Goal: Task Accomplishment & Management: Use online tool/utility

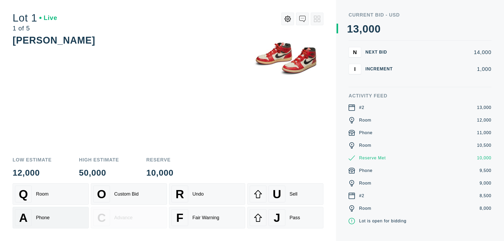
click at [51, 217] on div "A Phone" at bounding box center [50, 217] width 71 height 17
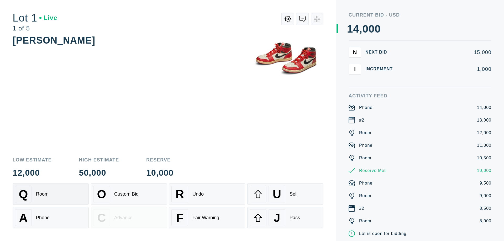
click at [51, 194] on div "Q Room" at bounding box center [50, 194] width 71 height 17
click at [207, 194] on div "R Undo" at bounding box center [206, 194] width 71 height 17
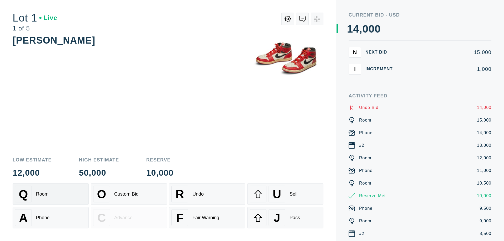
click at [51, 194] on div "Q Room" at bounding box center [50, 194] width 71 height 17
click at [51, 218] on div "A Phone" at bounding box center [50, 217] width 71 height 17
click at [51, 194] on div "Q Room" at bounding box center [50, 194] width 71 height 17
click at [207, 194] on div "R Undo" at bounding box center [206, 194] width 71 height 17
click at [285, 194] on div "U Sell" at bounding box center [285, 194] width 71 height 17
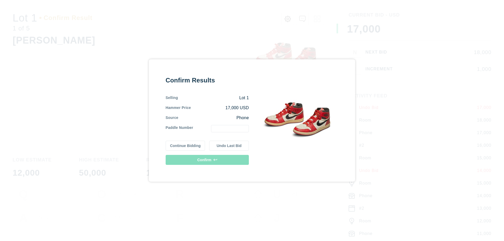
click at [186, 146] on button "Continue Bidding" at bounding box center [186, 146] width 40 height 10
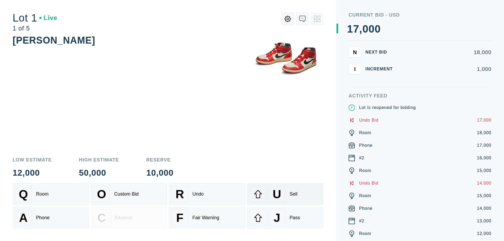
click at [285, 194] on div "U Sell" at bounding box center [285, 194] width 71 height 17
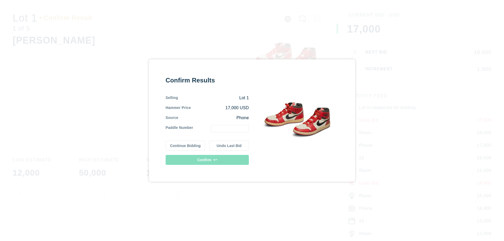
click at [229, 146] on button "Undo Last Bid" at bounding box center [229, 146] width 40 height 10
click at [186, 145] on button "Continue Bidding" at bounding box center [186, 146] width 40 height 10
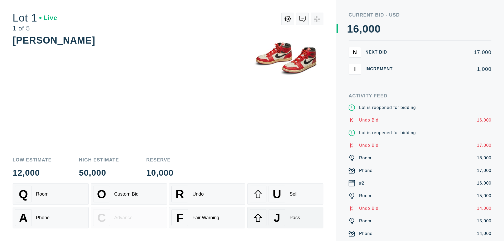
click at [285, 218] on div "J Pass" at bounding box center [285, 217] width 71 height 17
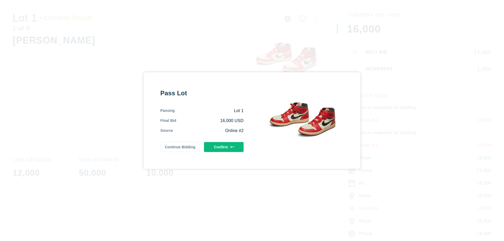
click at [224, 147] on button "Confirm" at bounding box center [224, 147] width 40 height 10
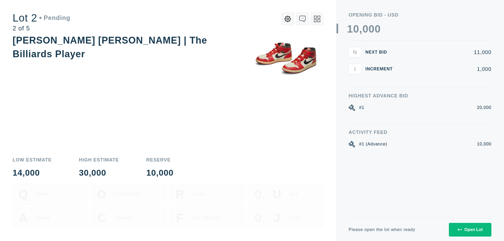
click at [470, 229] on div "Open Lot" at bounding box center [469, 229] width 25 height 5
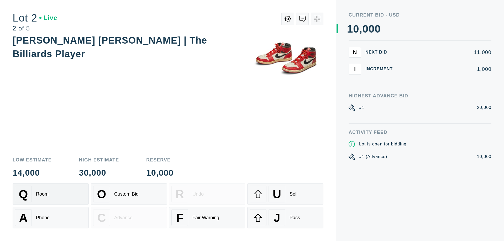
click at [51, 194] on div "Q Room" at bounding box center [50, 194] width 71 height 17
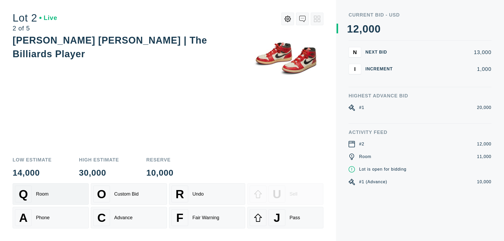
click at [129, 218] on div "Advance" at bounding box center [123, 218] width 18 height 6
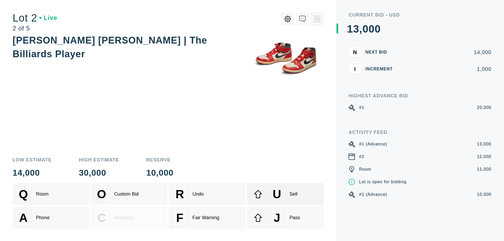
click at [285, 194] on div "U Sell" at bounding box center [285, 194] width 71 height 17
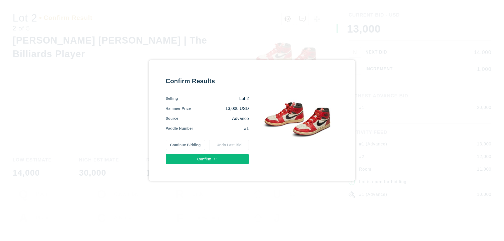
click at [207, 159] on button "Confirm" at bounding box center [207, 159] width 83 height 10
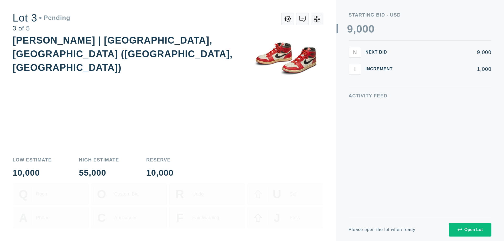
click at [470, 229] on div "Open Lot" at bounding box center [469, 229] width 25 height 5
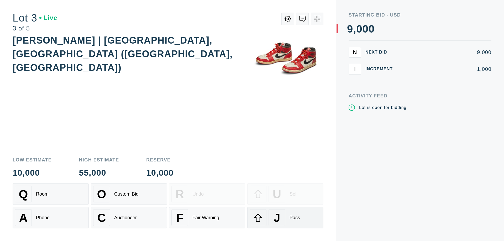
click at [285, 218] on div "J Pass" at bounding box center [285, 217] width 71 height 17
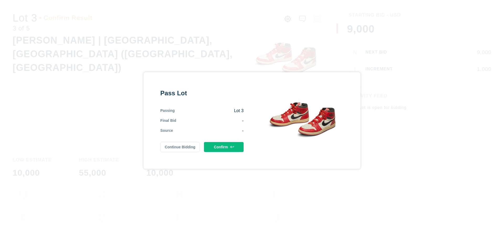
click at [224, 147] on button "Confirm" at bounding box center [224, 147] width 40 height 10
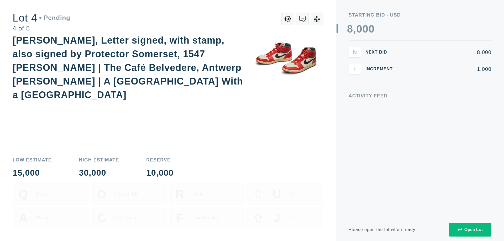
click at [470, 229] on div "Open Lot" at bounding box center [469, 229] width 25 height 5
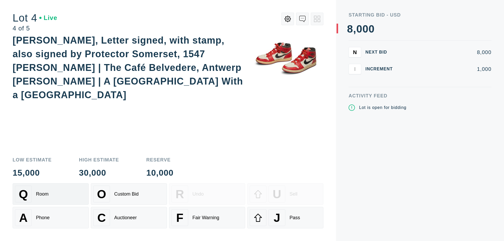
click at [51, 194] on div "Q Room" at bounding box center [50, 194] width 71 height 17
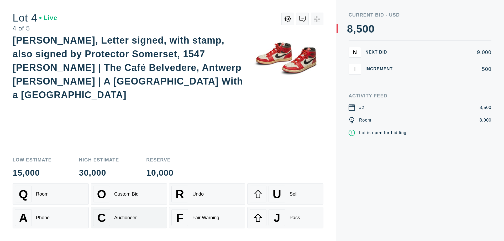
click at [129, 218] on div "Auctioneer" at bounding box center [125, 218] width 23 height 6
click at [285, 218] on div "J Pass" at bounding box center [285, 217] width 71 height 17
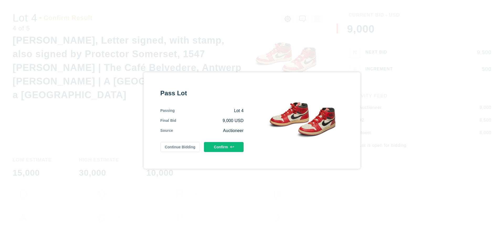
click at [224, 147] on button "Confirm" at bounding box center [224, 147] width 40 height 10
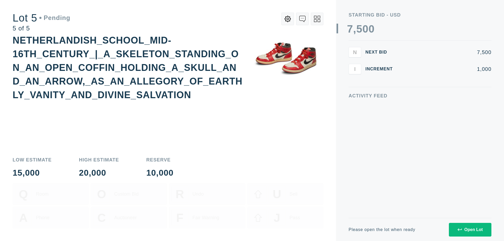
click at [470, 229] on div "Open Lot" at bounding box center [469, 229] width 25 height 5
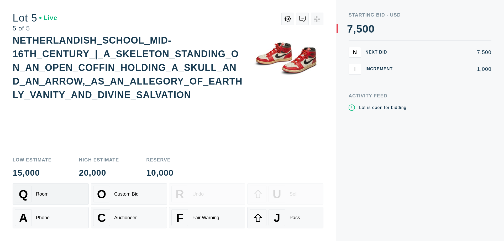
click at [51, 194] on div "Q Room" at bounding box center [50, 194] width 71 height 17
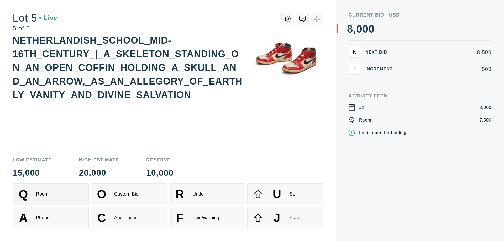
click at [51, 194] on div "Q Room" at bounding box center [50, 194] width 71 height 17
click at [285, 194] on div "U Sell" at bounding box center [285, 194] width 71 height 17
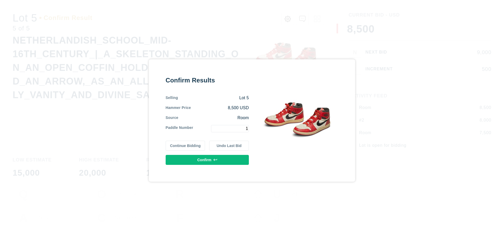
type input "1"
click at [207, 160] on button "Confirm" at bounding box center [207, 160] width 83 height 10
